Goal: Find specific page/section: Find specific page/section

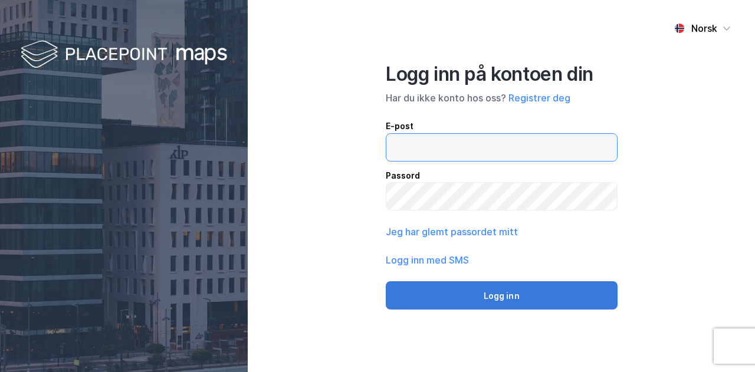
type input "[EMAIL_ADDRESS][DOMAIN_NAME]"
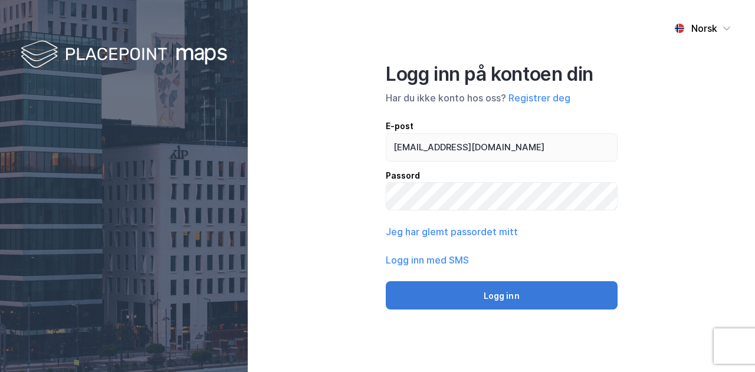
click at [495, 299] on button "Logg inn" at bounding box center [502, 295] width 232 height 28
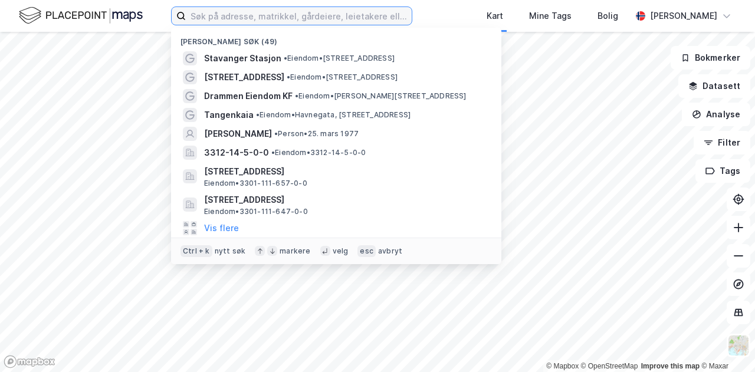
click at [255, 21] on input at bounding box center [299, 16] width 226 height 18
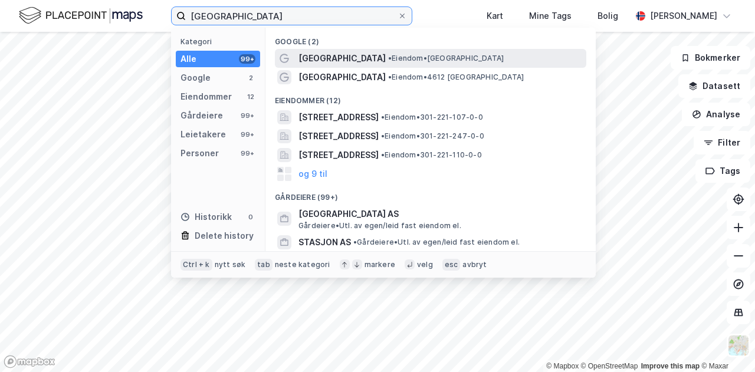
type input "[GEOGRAPHIC_DATA]"
click at [346, 58] on span "[GEOGRAPHIC_DATA]" at bounding box center [341, 58] width 87 height 14
